Goal: Navigation & Orientation: Find specific page/section

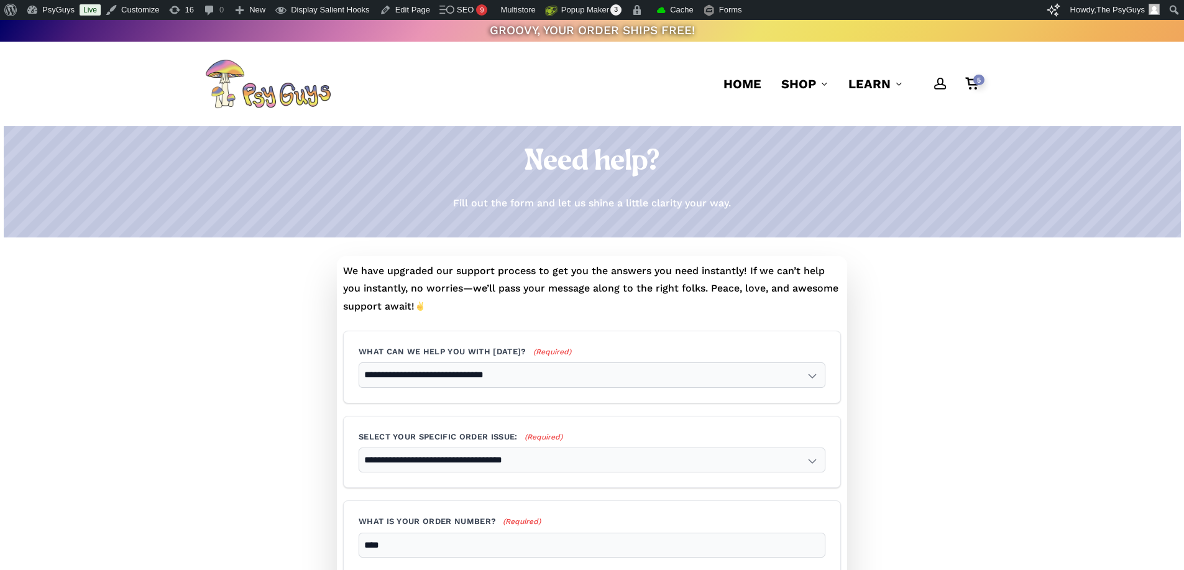
select select "**********"
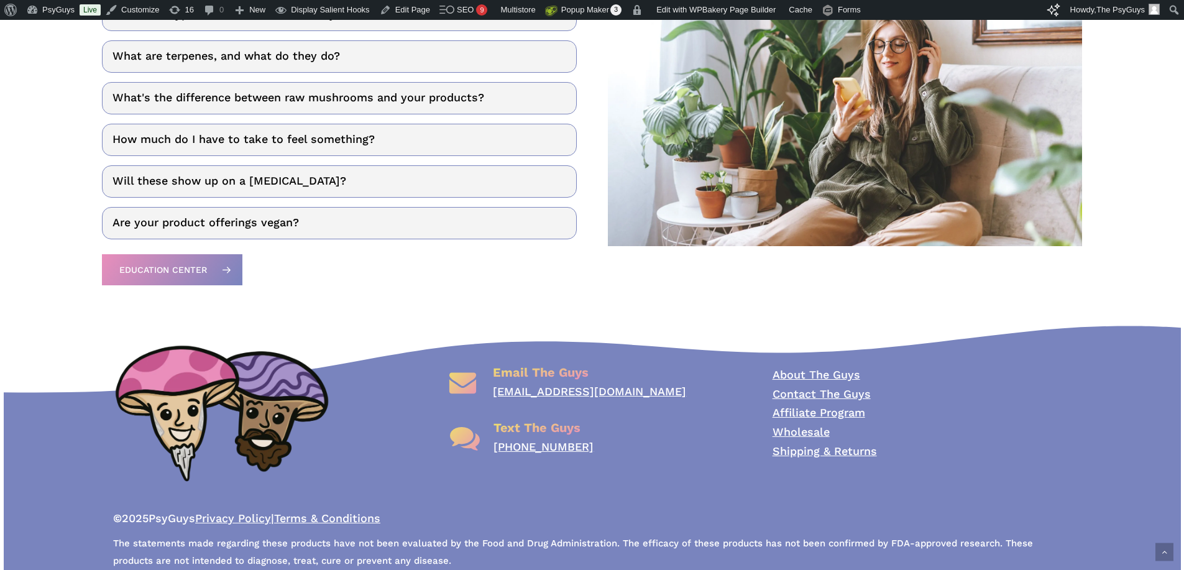
scroll to position [1853, 0]
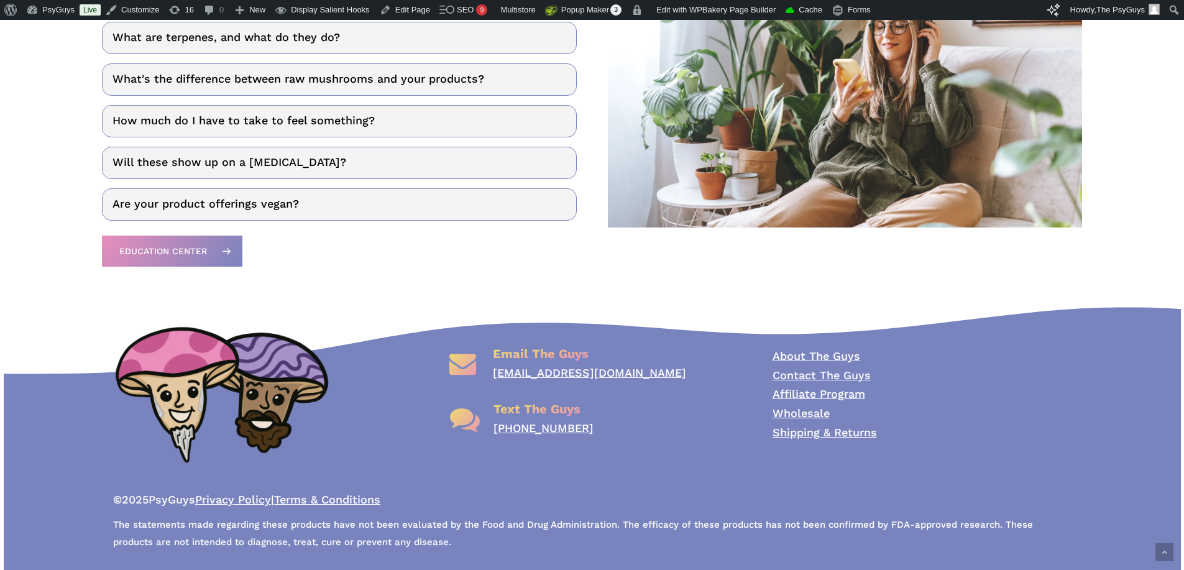
click at [803, 394] on link "Affiliate Program" at bounding box center [819, 393] width 93 height 13
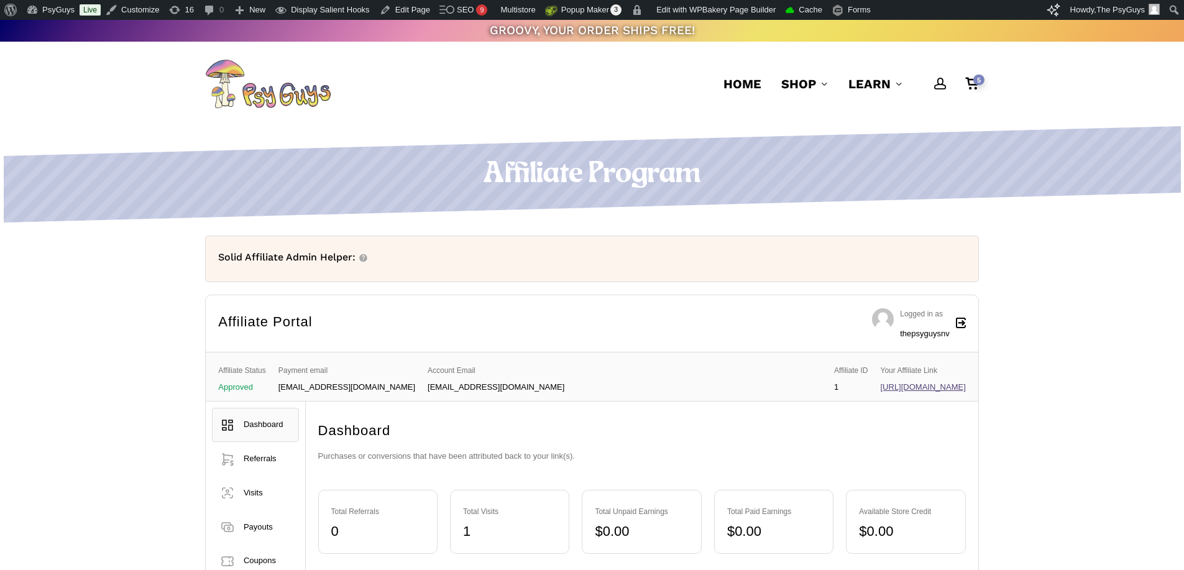
scroll to position [62, 0]
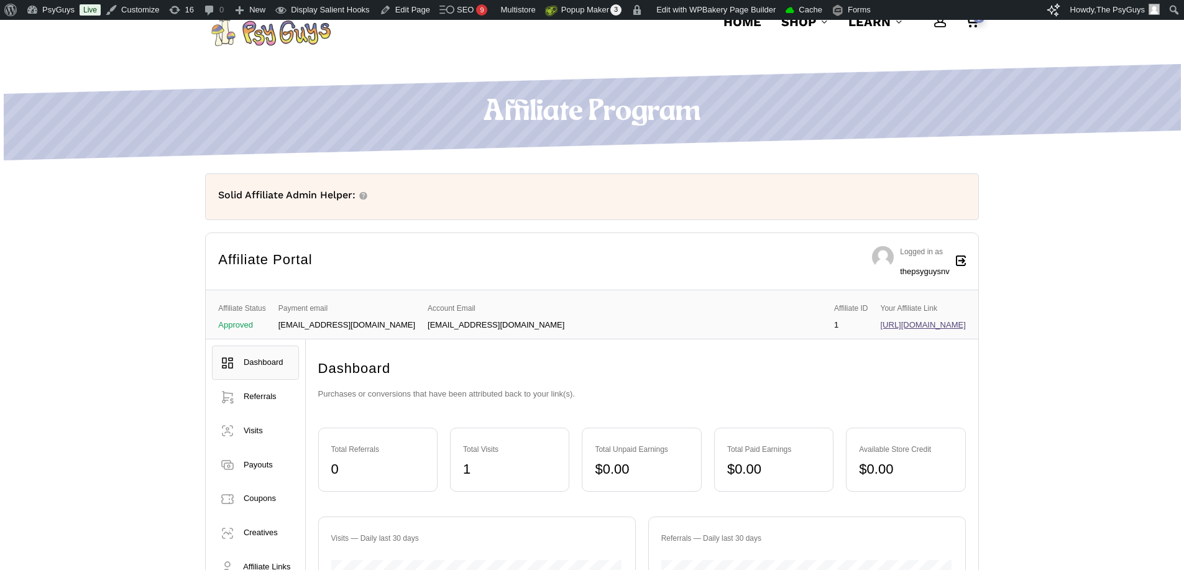
drag, startPoint x: 1033, startPoint y: 0, endPoint x: 397, endPoint y: 106, distance: 644.8
click at [412, 148] on icon at bounding box center [593, 146] width 1178 height 31
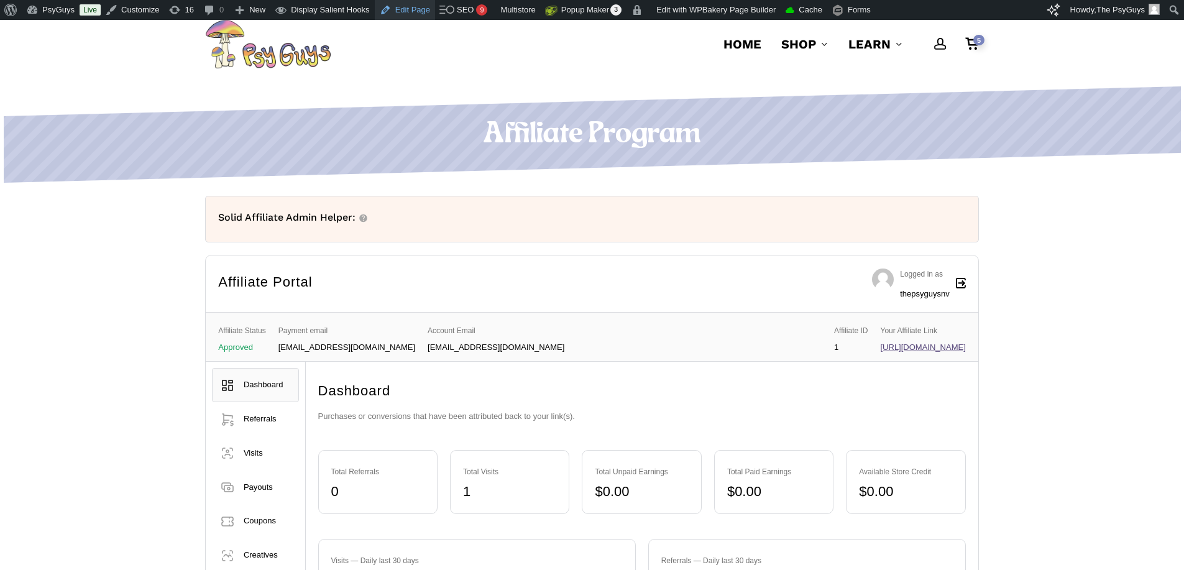
scroll to position [0, 0]
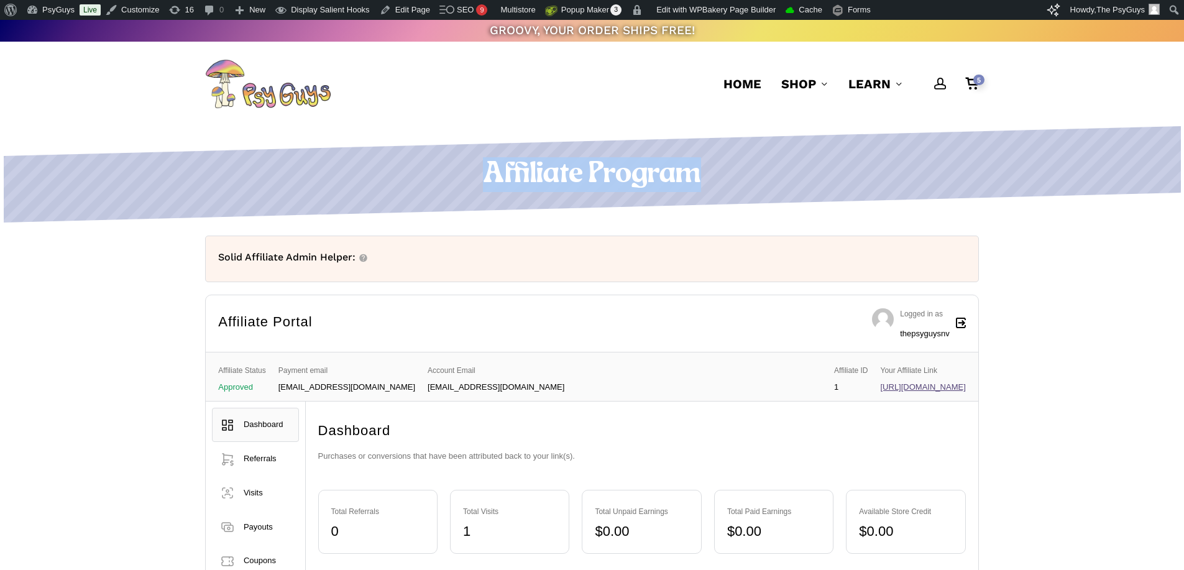
drag, startPoint x: 454, startPoint y: 171, endPoint x: 709, endPoint y: 172, distance: 254.9
click at [703, 173] on h1 "Affiliate Program" at bounding box center [592, 174] width 774 height 35
click at [709, 172] on h1 "Affiliate Program" at bounding box center [592, 174] width 774 height 35
click at [356, 170] on h1 "Affiliate Program" at bounding box center [592, 174] width 774 height 35
click at [225, 176] on h1 "Affiliate Program" at bounding box center [592, 174] width 774 height 35
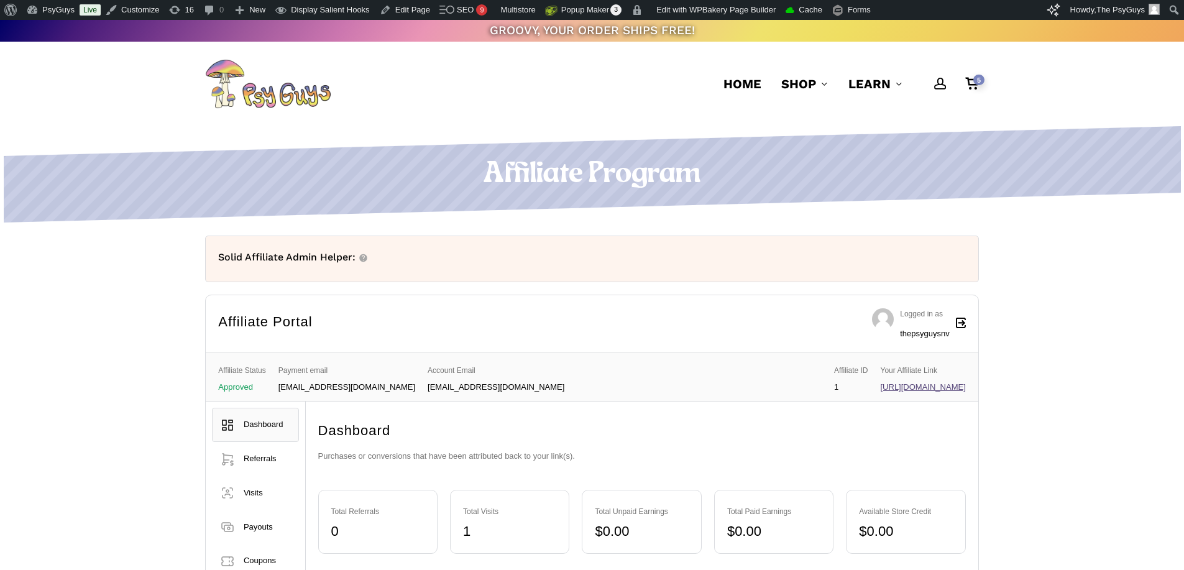
click at [170, 446] on div "Affiliate Program Unlimited Earnings Earn a righteous 10% commission on every s…" at bounding box center [592, 478] width 886 height 704
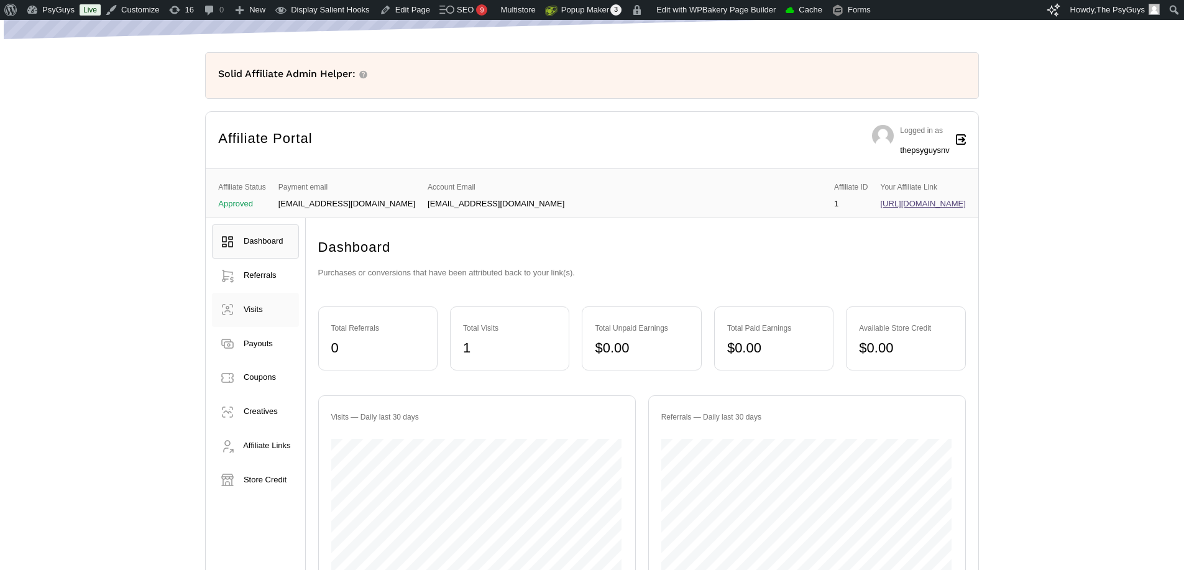
scroll to position [187, 0]
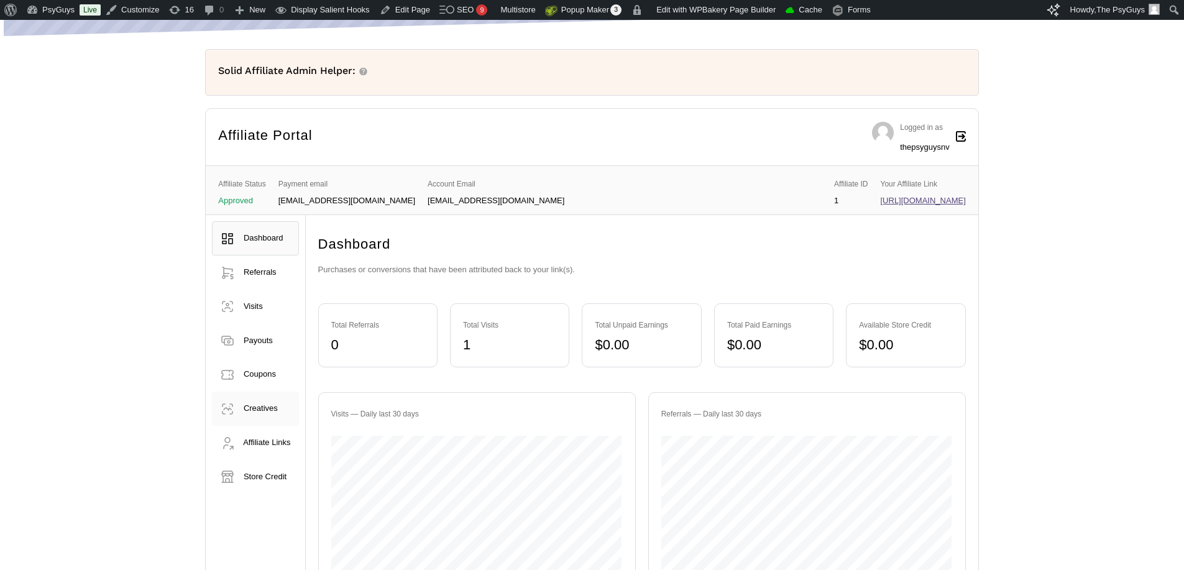
click at [260, 407] on span "Creatives" at bounding box center [261, 408] width 34 height 9
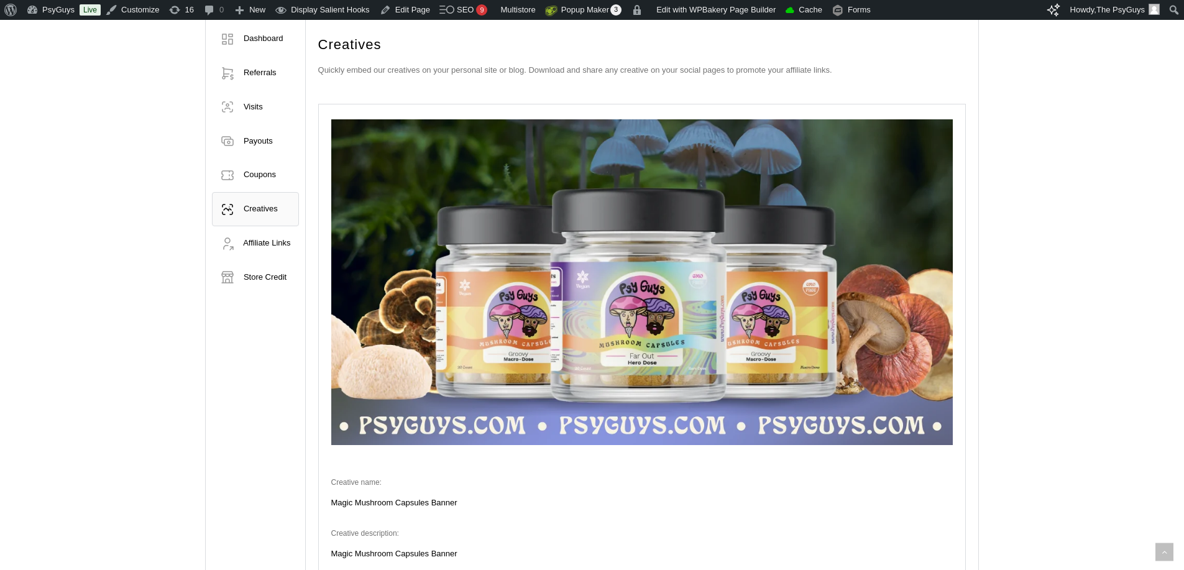
scroll to position [311, 0]
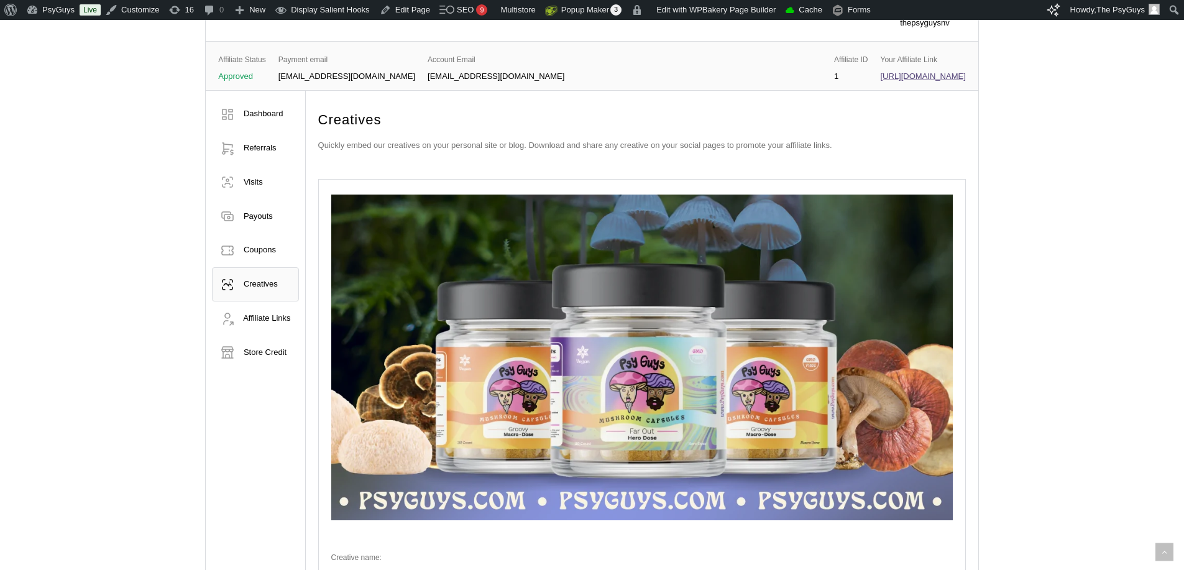
click at [262, 348] on span "Store Credit" at bounding box center [265, 352] width 43 height 9
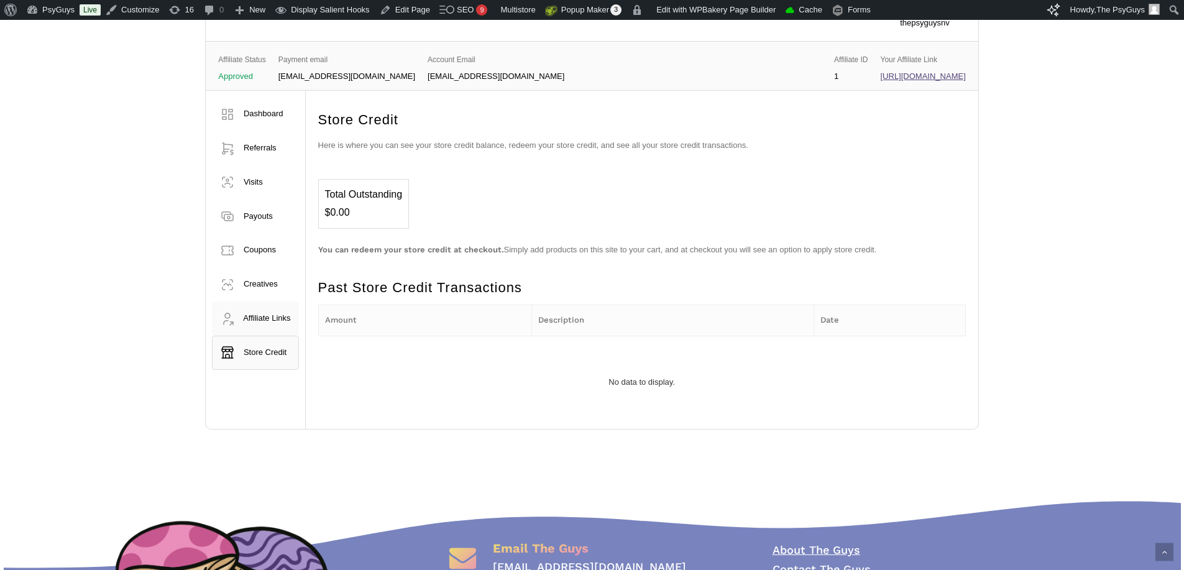
click at [265, 320] on span "Affiliate Links" at bounding box center [266, 317] width 47 height 9
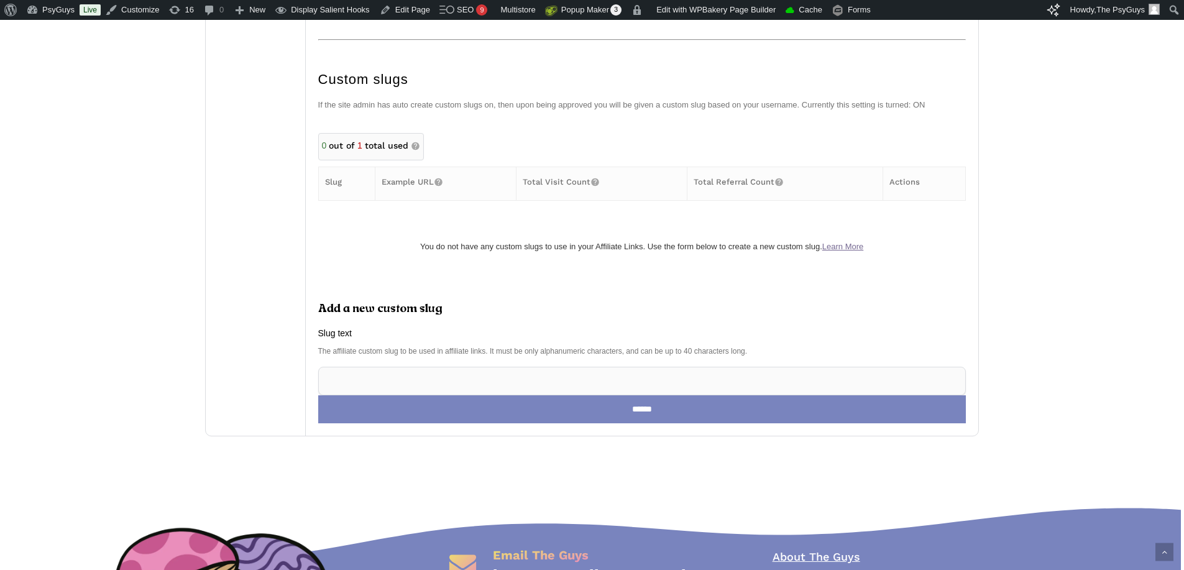
scroll to position [746, 0]
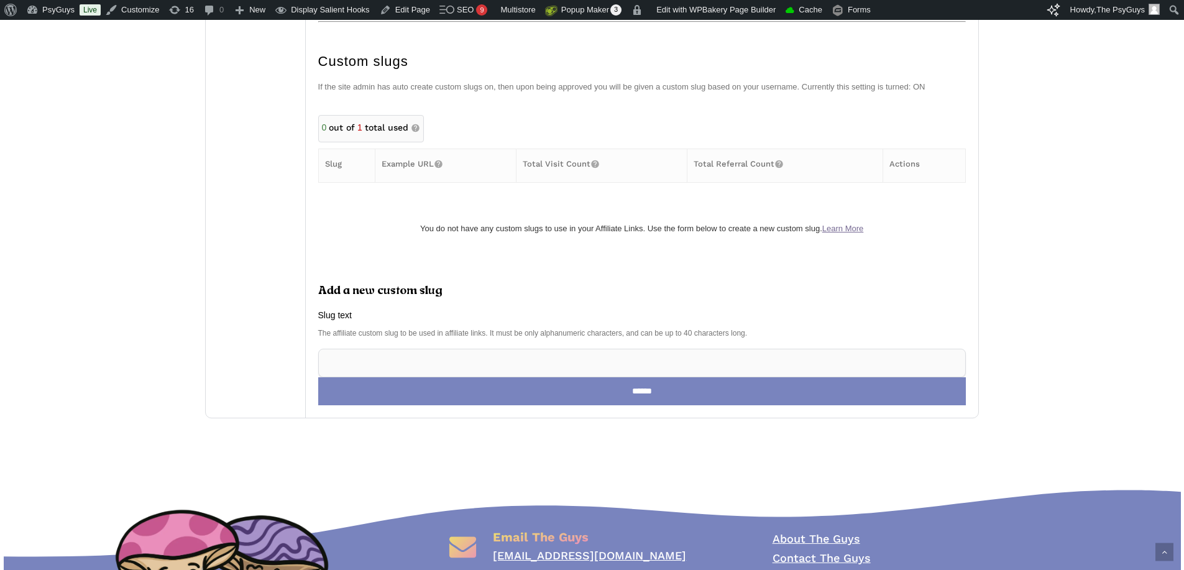
click at [524, 305] on div "Add a new custom slug Slug text The affiliate custom slug to be used in affilia…" at bounding box center [642, 342] width 648 height 125
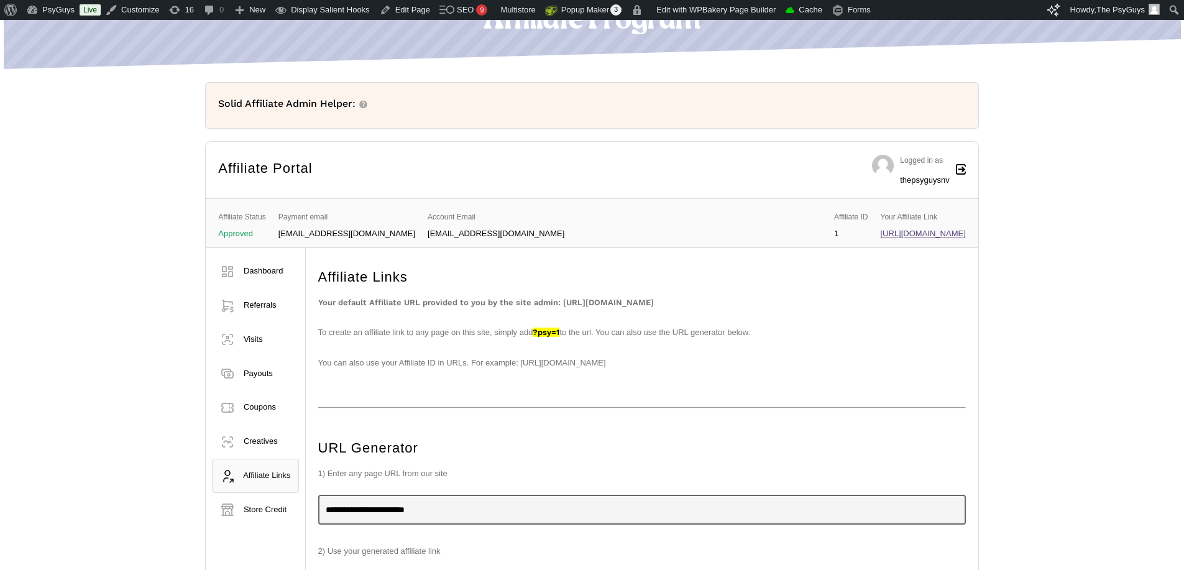
scroll to position [187, 0]
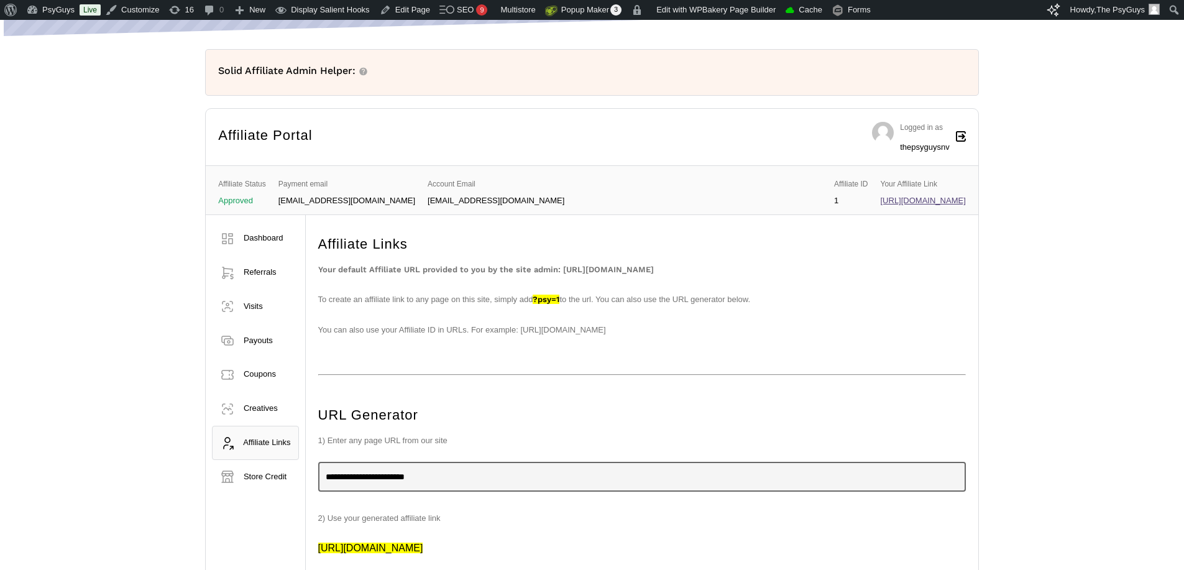
click at [522, 315] on p "To create an affiliate link to any page on this site, simply add ?psy=1 to the …" at bounding box center [642, 306] width 648 height 30
click at [132, 246] on div "Affiliate Program Unlimited Earnings Earn a righteous 10% commission on every s…" at bounding box center [592, 478] width 1184 height 1076
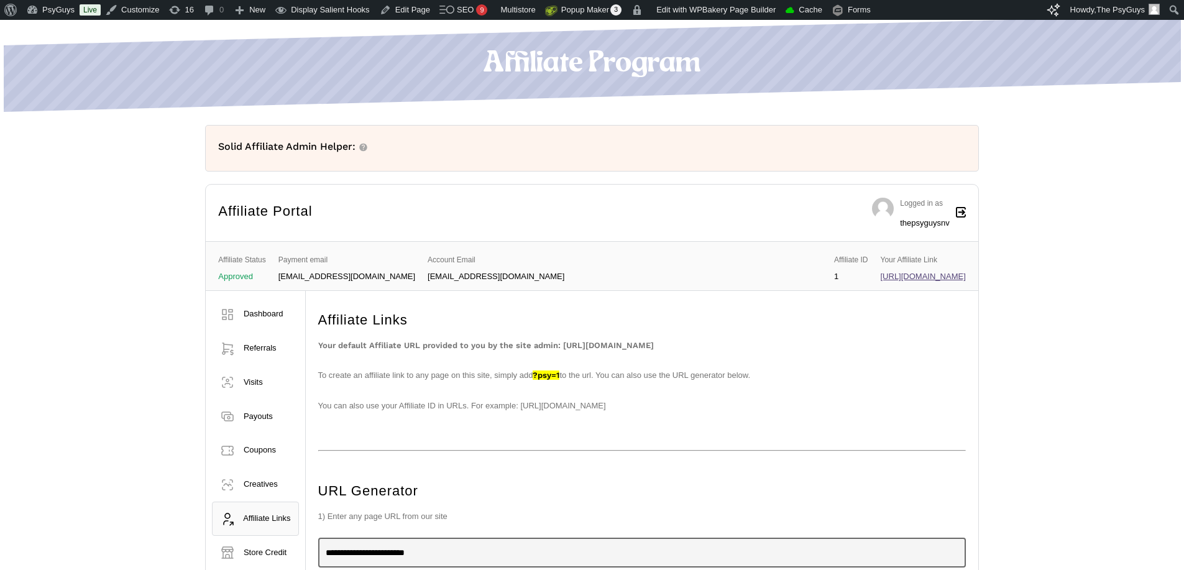
scroll to position [0, 0]
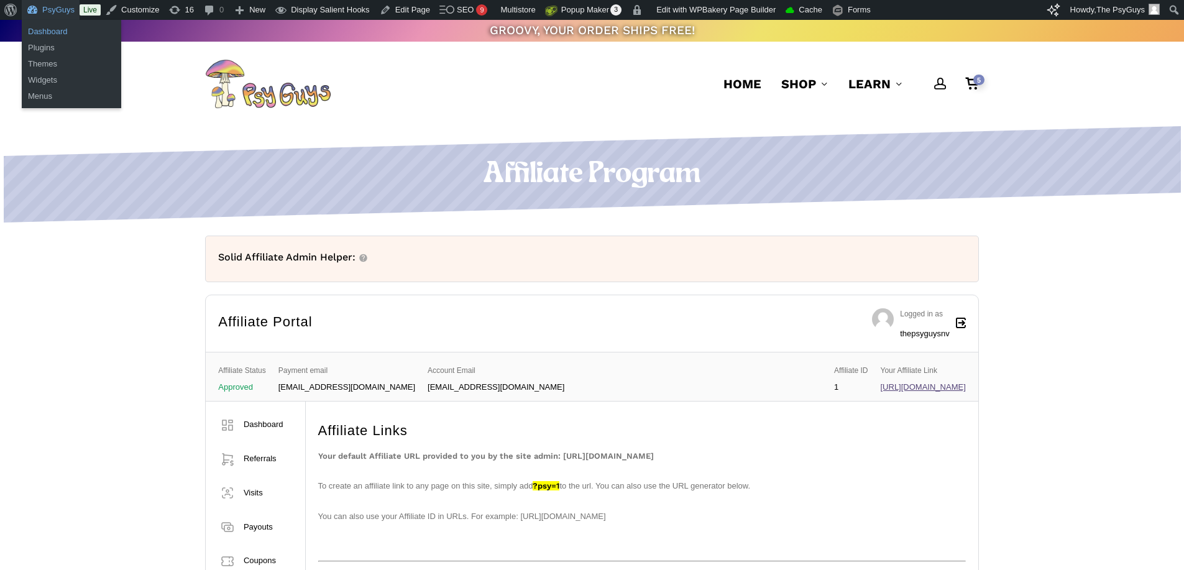
click at [54, 29] on link "Dashboard" at bounding box center [71, 32] width 99 height 16
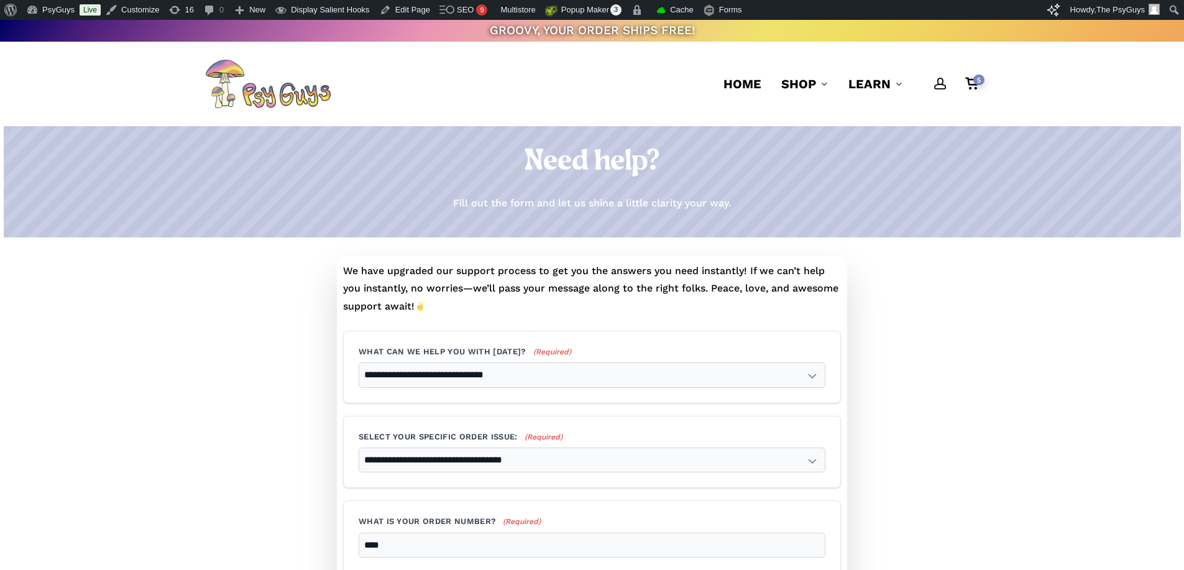
select select "**********"
